Goal: Task Accomplishment & Management: Manage account settings

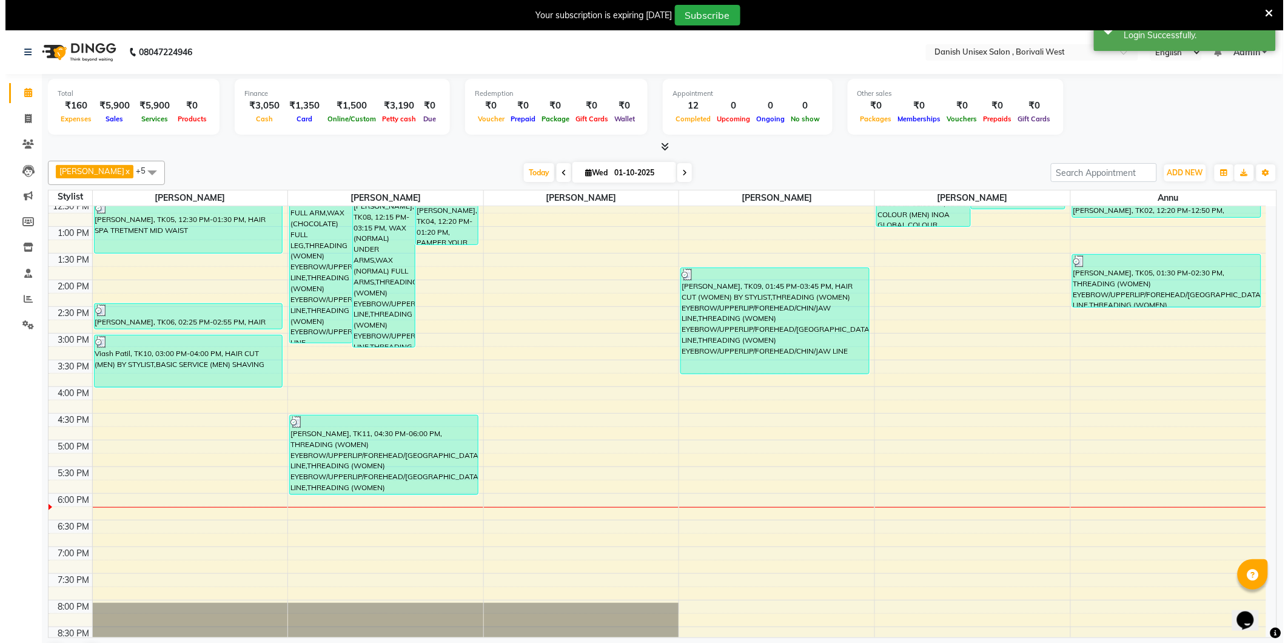
scroll to position [202, 0]
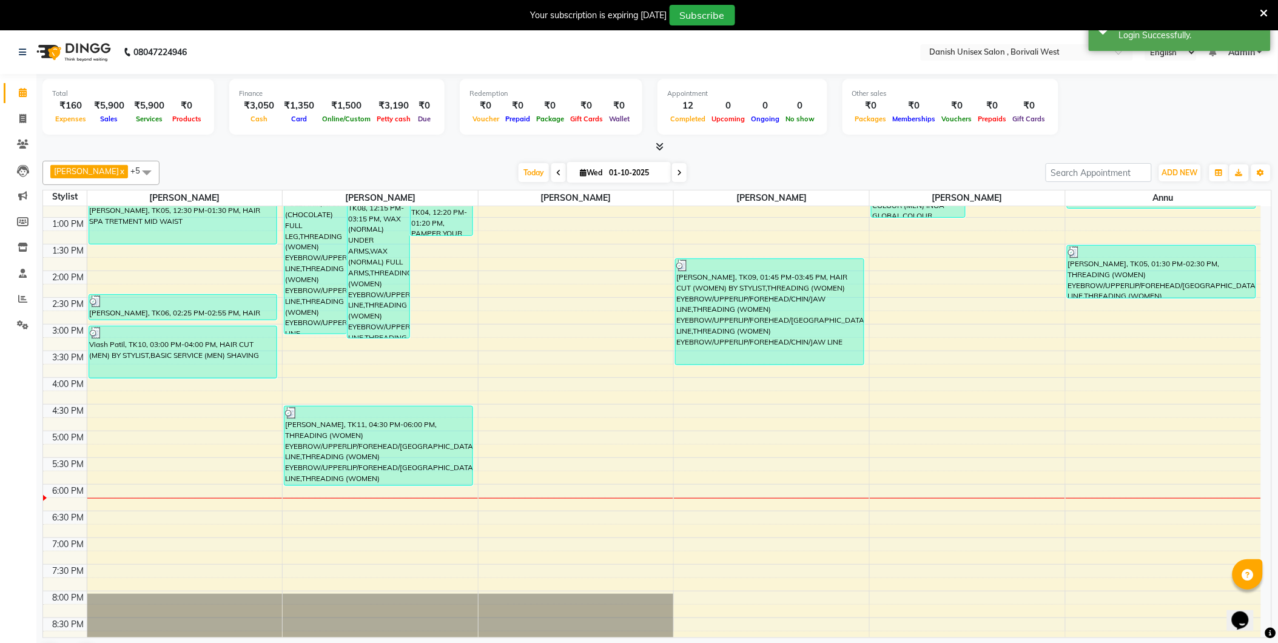
click at [659, 144] on icon at bounding box center [660, 146] width 8 height 9
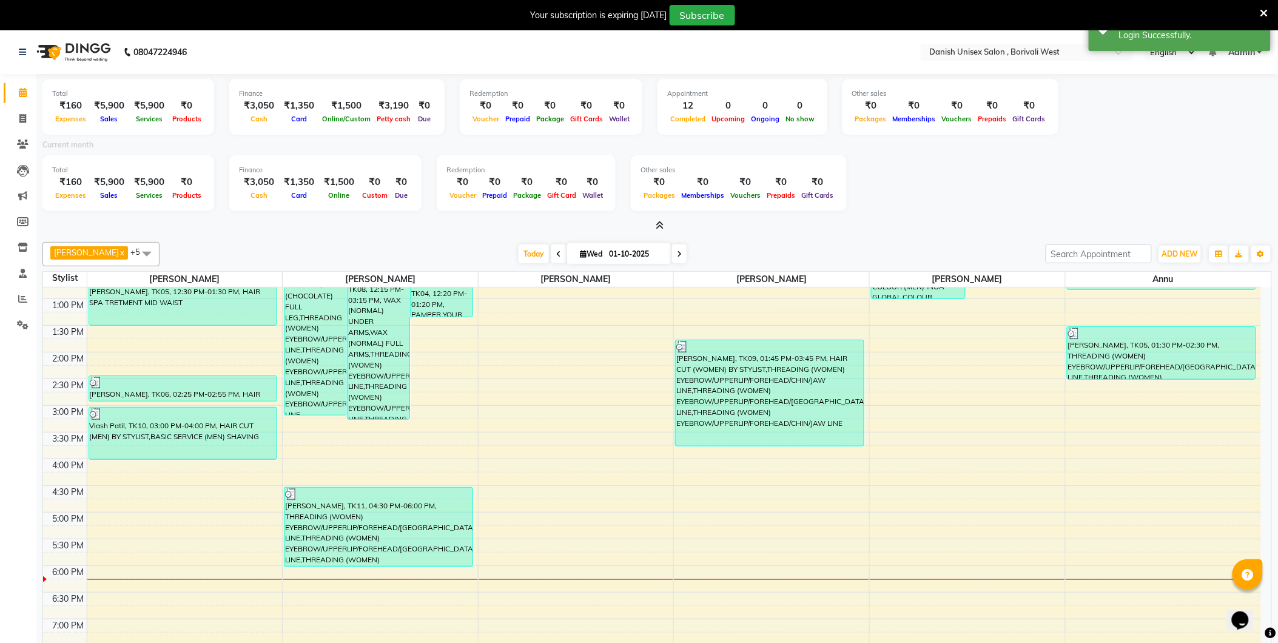
click at [659, 227] on icon at bounding box center [660, 225] width 8 height 9
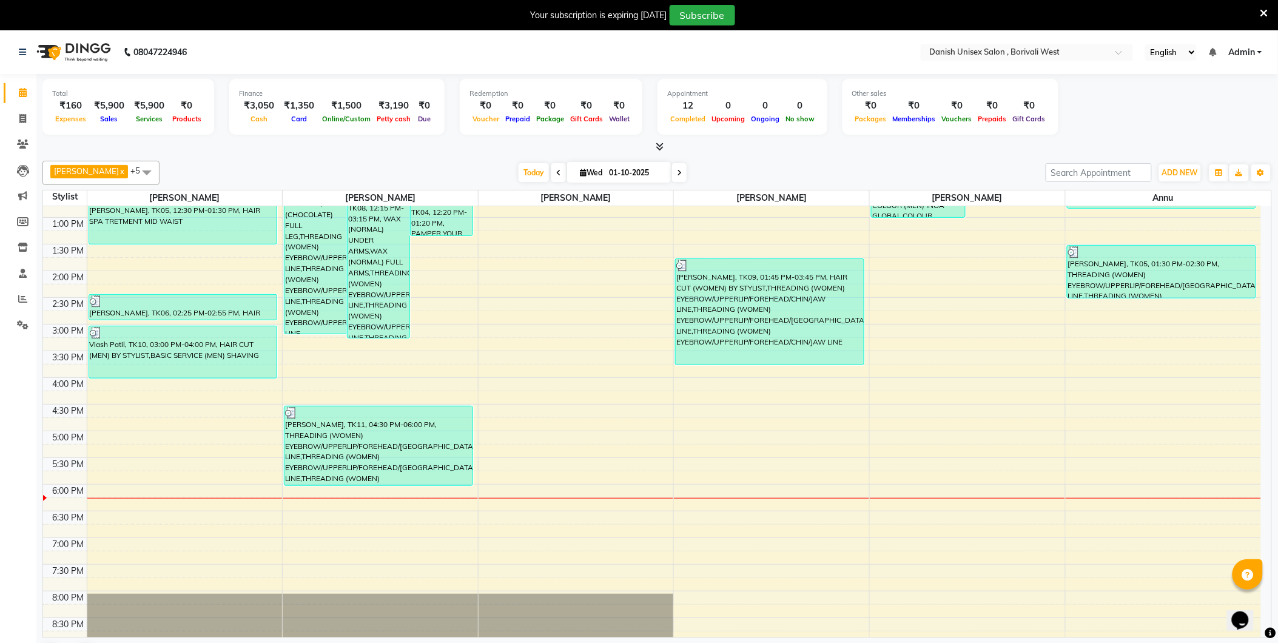
click at [1260, 52] on link "Admin" at bounding box center [1245, 52] width 34 height 13
click at [1226, 114] on link "Sign out" at bounding box center [1200, 113] width 111 height 19
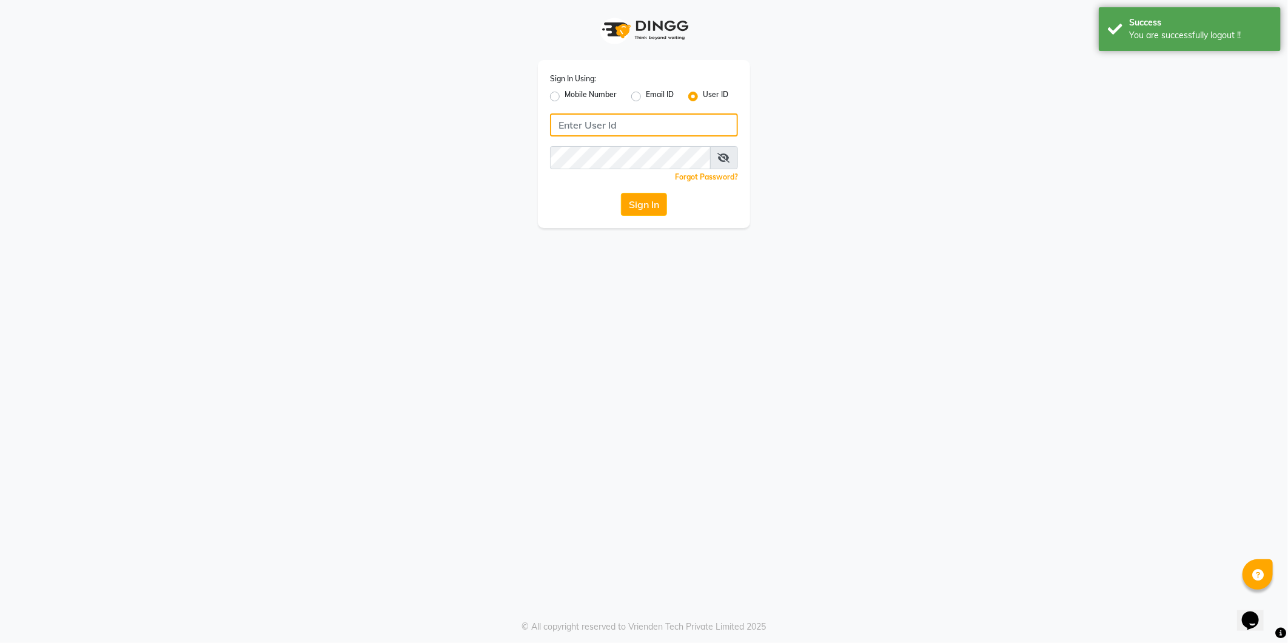
type input "[PERSON_NAME]"
click at [565, 98] on label "Mobile Number" at bounding box center [591, 96] width 52 height 15
click at [565, 97] on input "Mobile Number" at bounding box center [569, 93] width 8 height 8
radio input "true"
radio input "false"
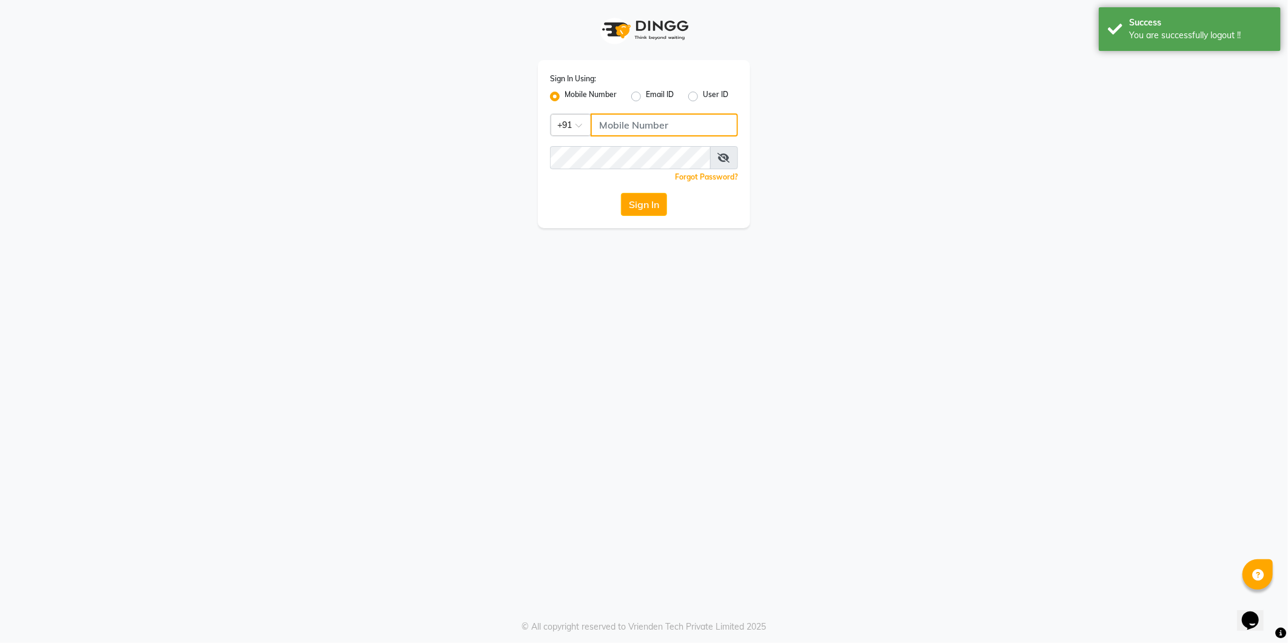
click at [617, 131] on input "Username" at bounding box center [664, 124] width 147 height 23
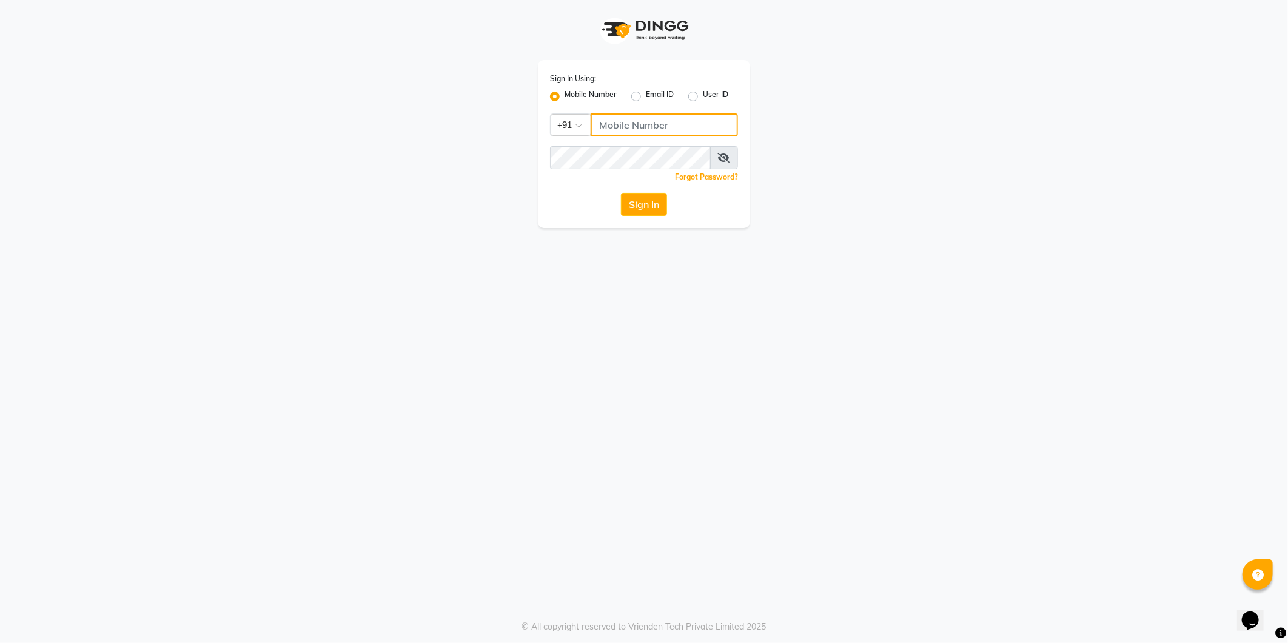
type input "9372078213"
click at [644, 204] on button "Sign In" at bounding box center [644, 204] width 46 height 23
